Goal: Register for event/course

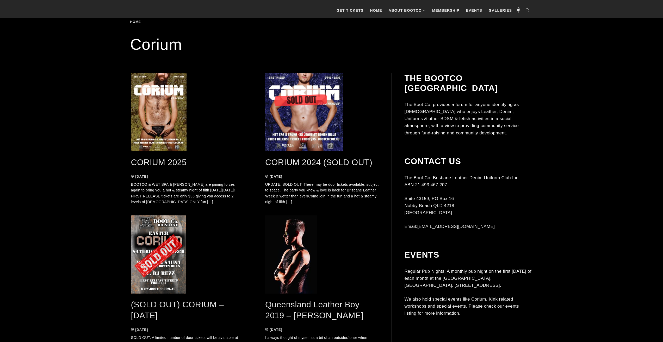
scroll to position [130, 0]
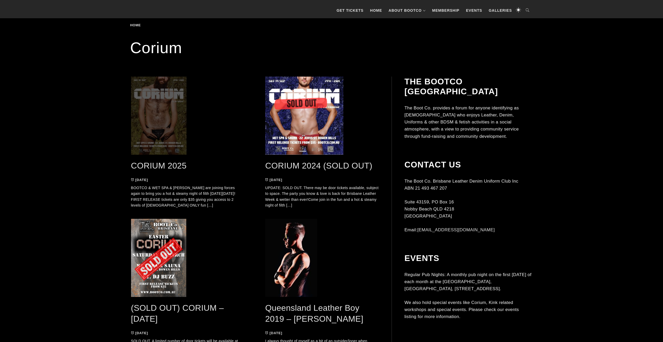
click at [163, 142] on span at bounding box center [188, 116] width 114 height 78
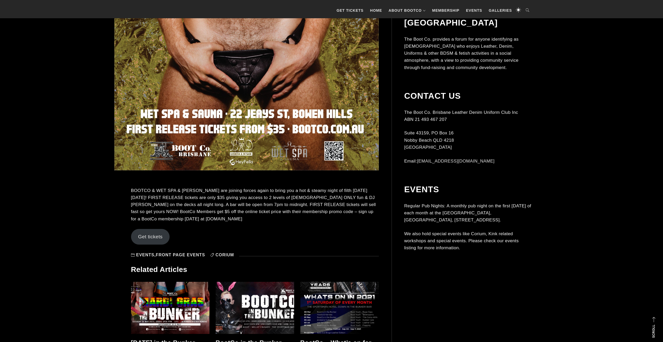
scroll to position [417, 0]
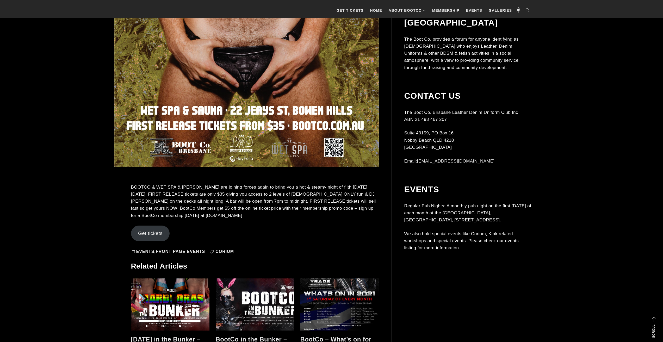
click at [158, 232] on link "Get tickets" at bounding box center [150, 234] width 39 height 16
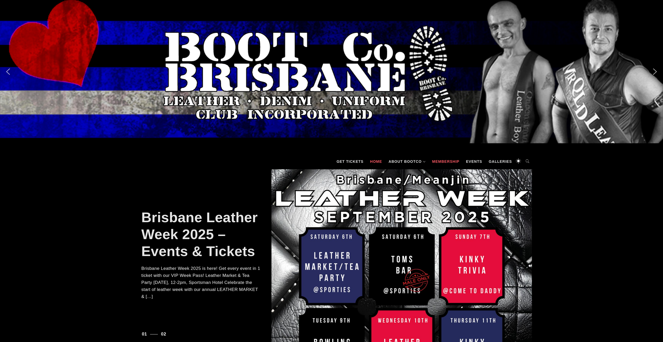
click at [453, 163] on link "Membership" at bounding box center [446, 162] width 33 height 16
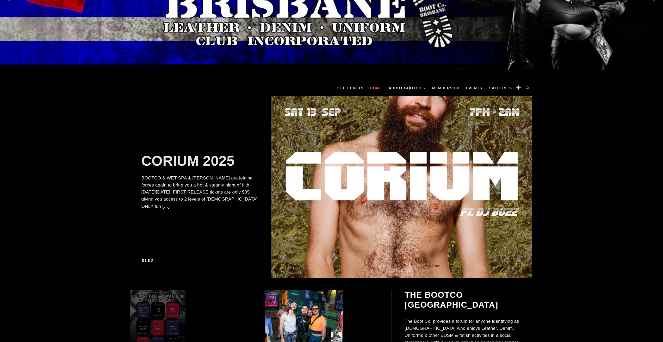
scroll to position [52, 0]
